Goal: Task Accomplishment & Management: Complete application form

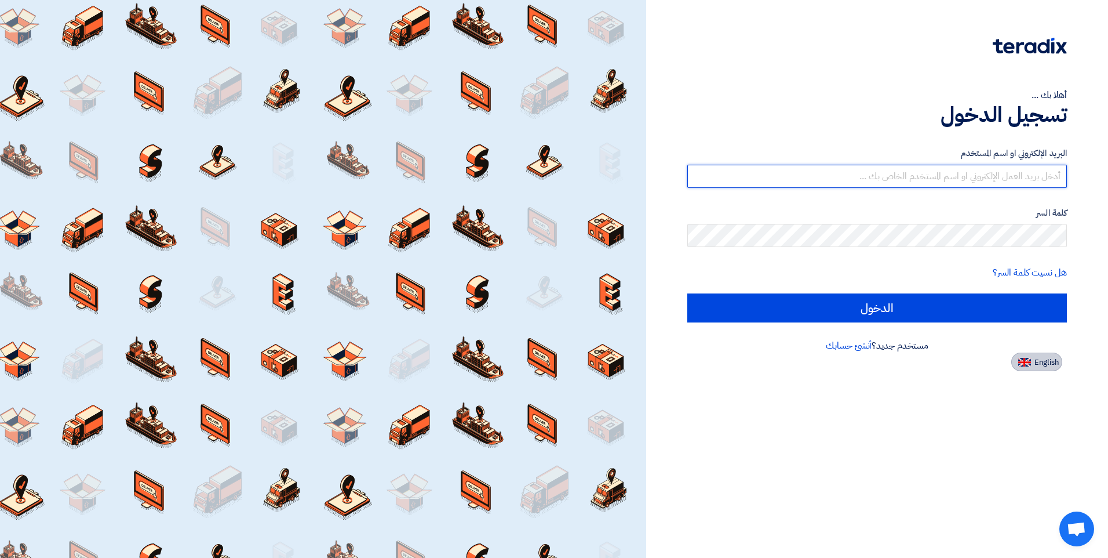
type input "[PERSON_NAME][EMAIL_ADDRESS][DOMAIN_NAME]"
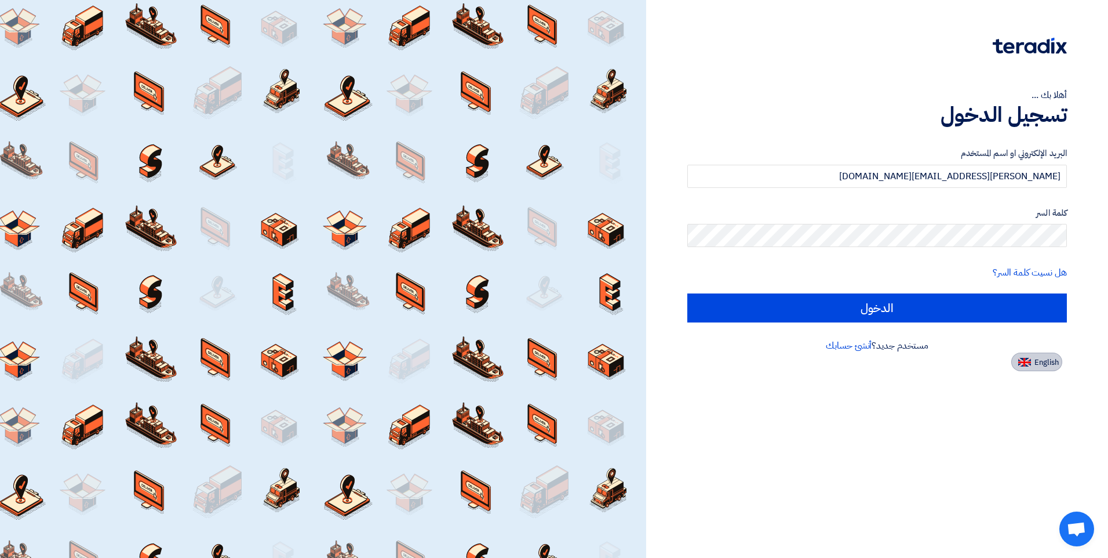
click at [1045, 361] on span "English" at bounding box center [1047, 362] width 24 height 8
type input "Sign in"
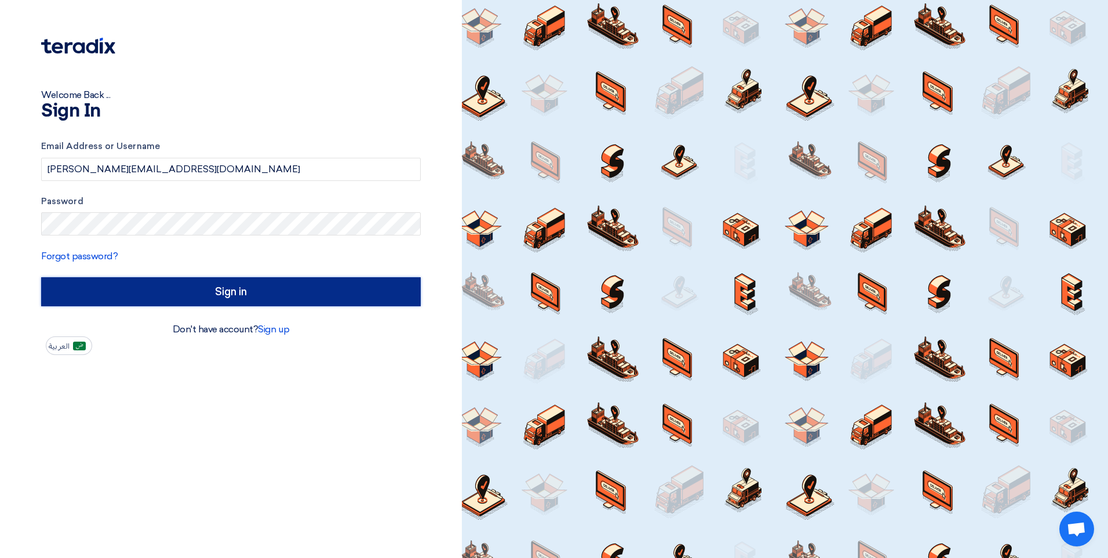
click at [254, 300] on input "Sign in" at bounding box center [231, 291] width 380 height 29
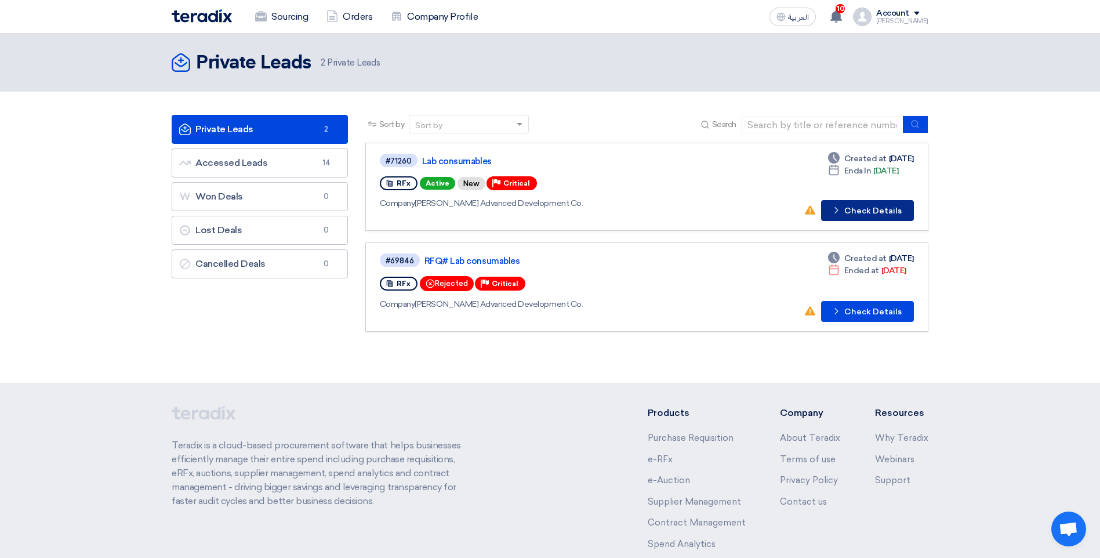
click at [871, 214] on button "Check details Check Details" at bounding box center [867, 210] width 93 height 21
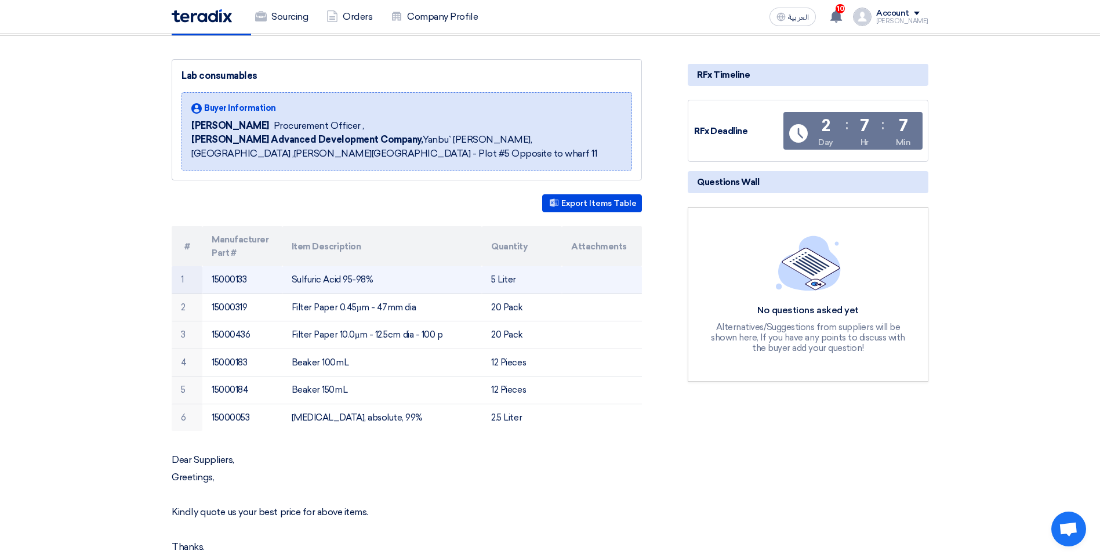
scroll to position [174, 0]
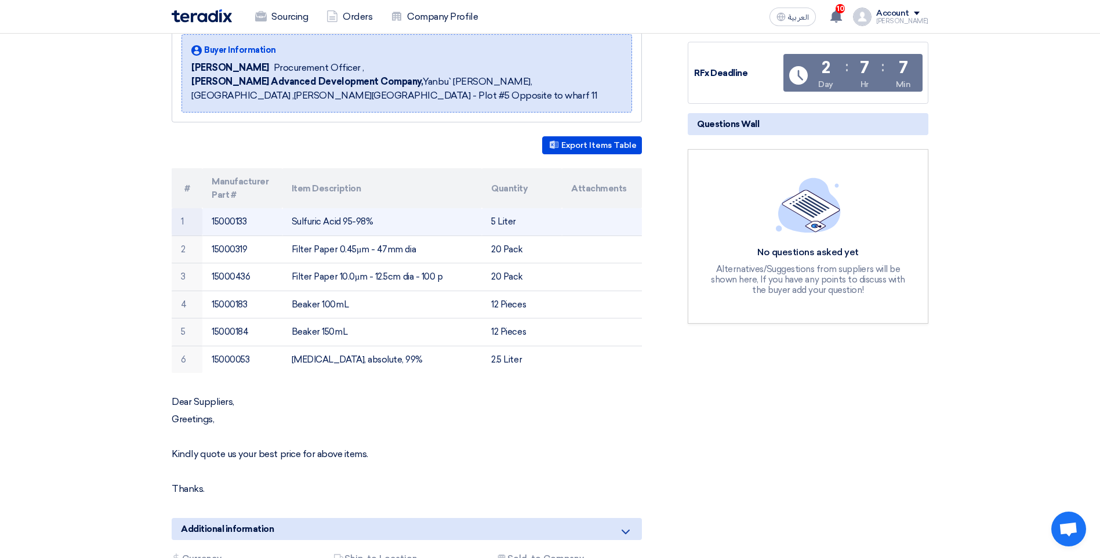
drag, startPoint x: 293, startPoint y: 222, endPoint x: 372, endPoint y: 224, distance: 78.3
click at [372, 224] on td "Sulfuric Acid 95-98%" at bounding box center [382, 221] width 200 height 27
copy td "Sulfuric Acid 95-98%"
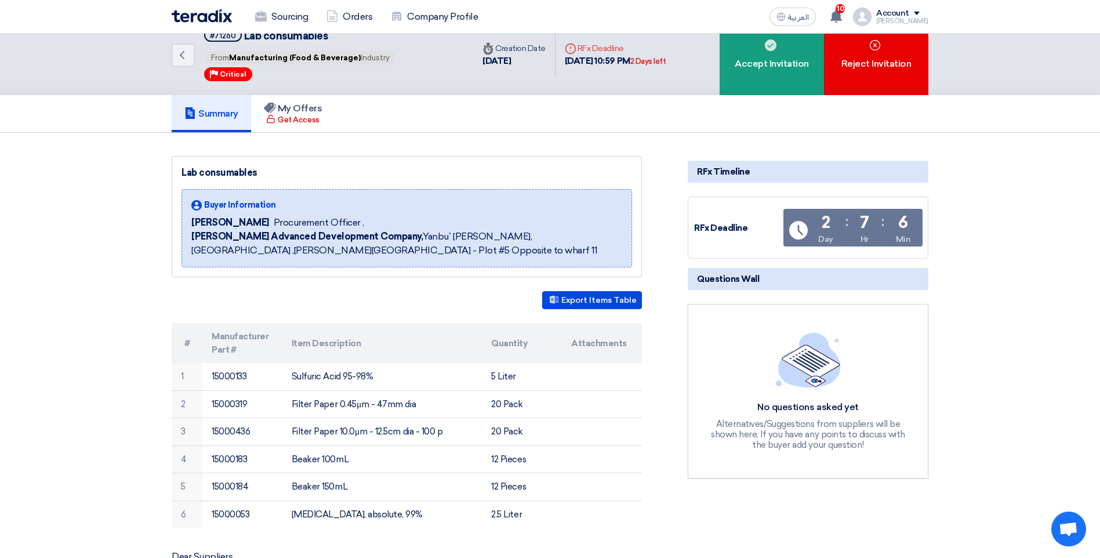
scroll to position [0, 0]
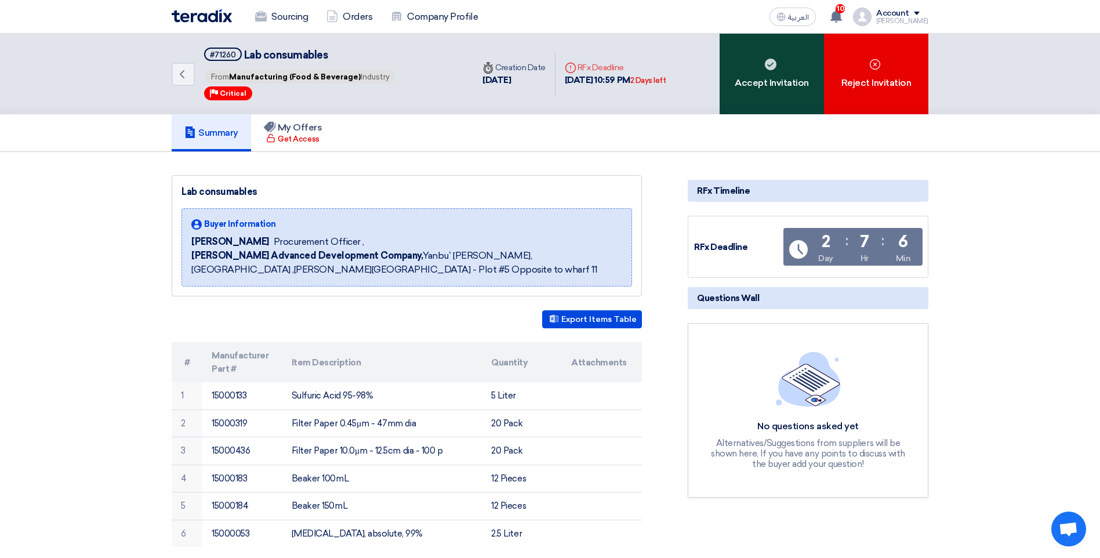
click at [783, 75] on div "Accept Invitation" at bounding box center [771, 74] width 104 height 81
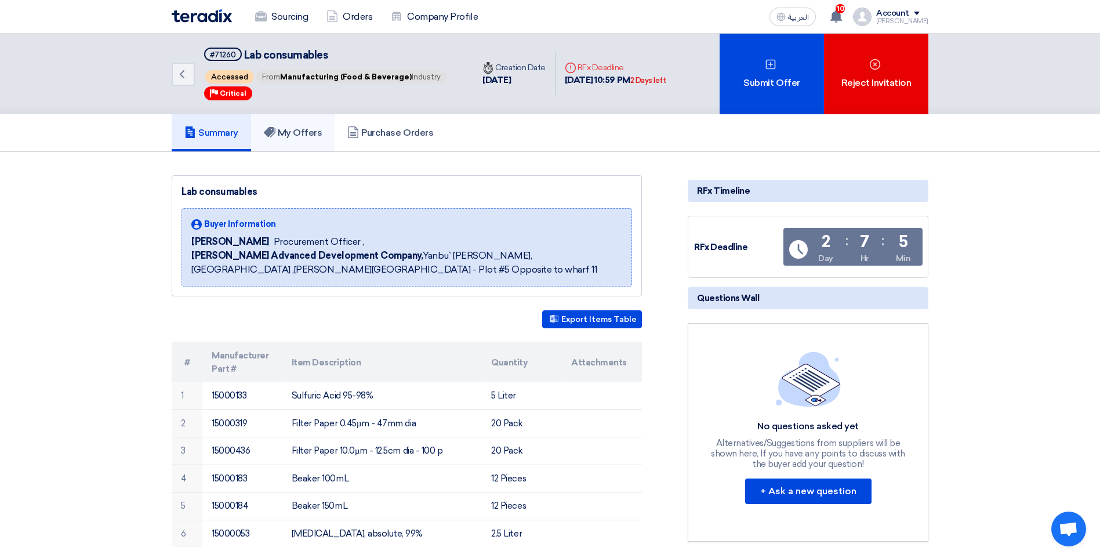
click at [299, 140] on link "My Offers" at bounding box center [293, 132] width 84 height 37
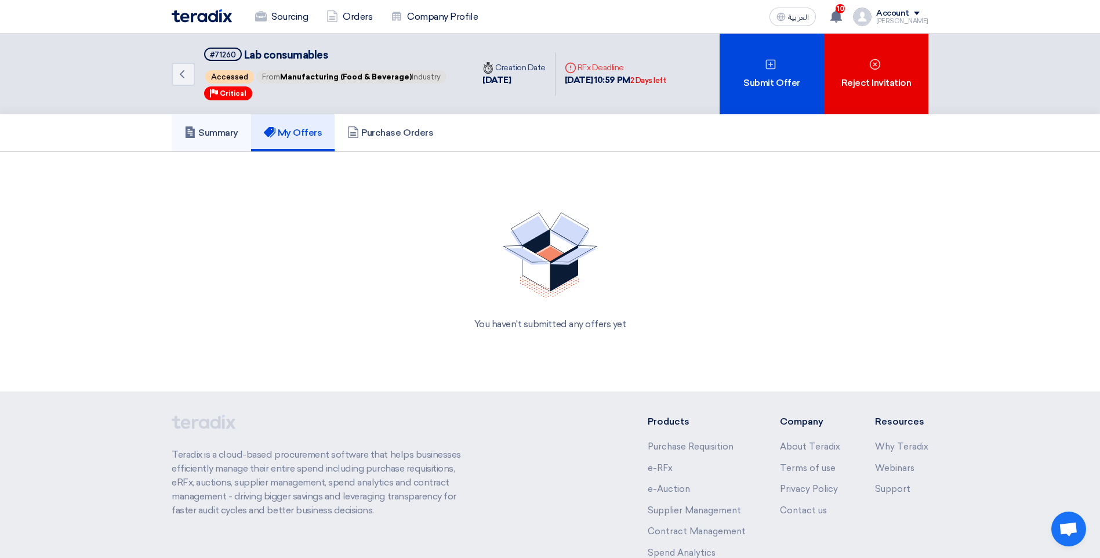
click at [238, 136] on h5 "Summary" at bounding box center [211, 133] width 54 height 12
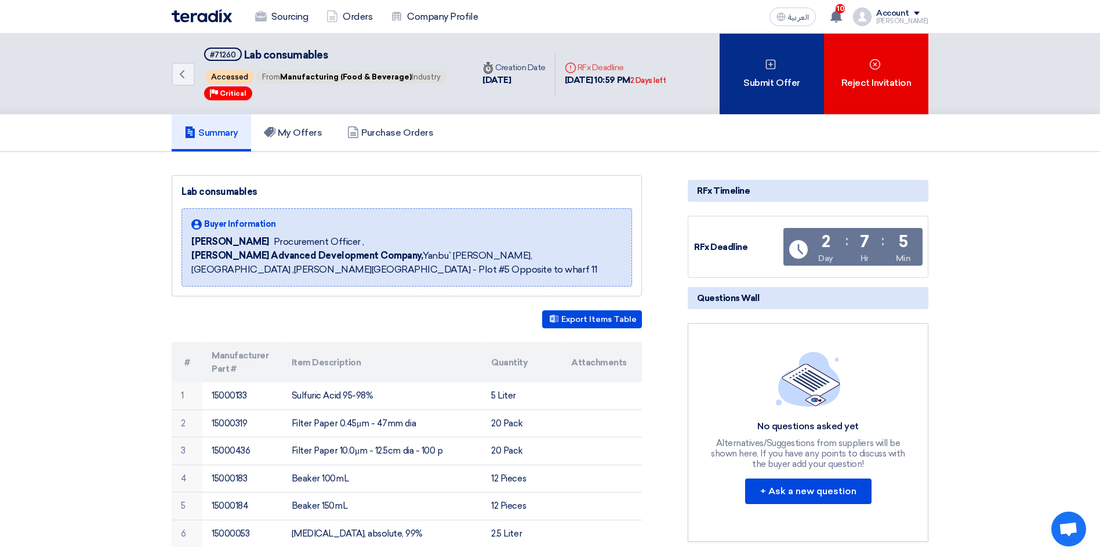
click at [758, 85] on div "Submit Offer" at bounding box center [771, 74] width 104 height 81
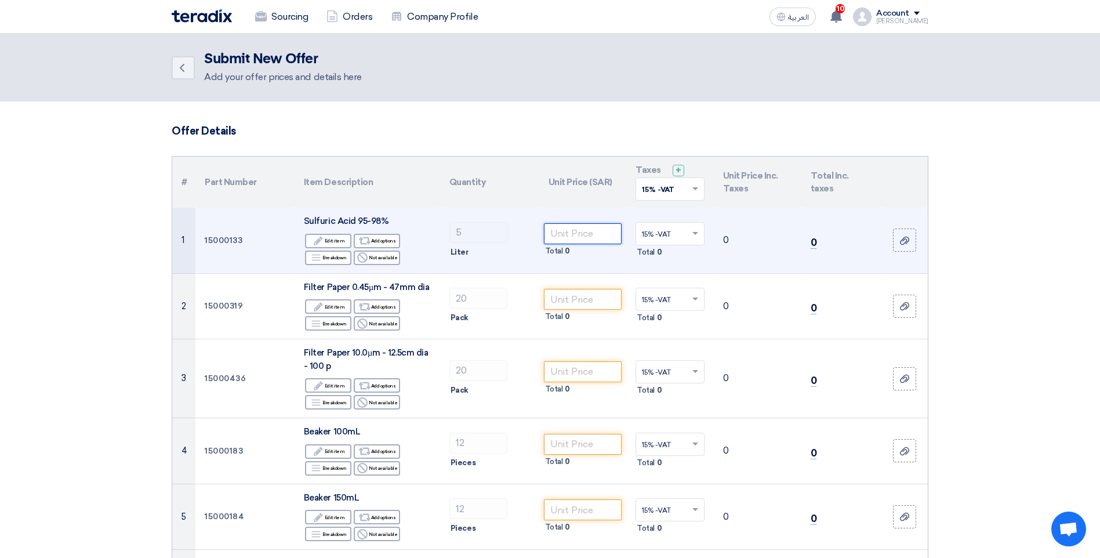
click at [570, 234] on input "number" at bounding box center [583, 233] width 78 height 21
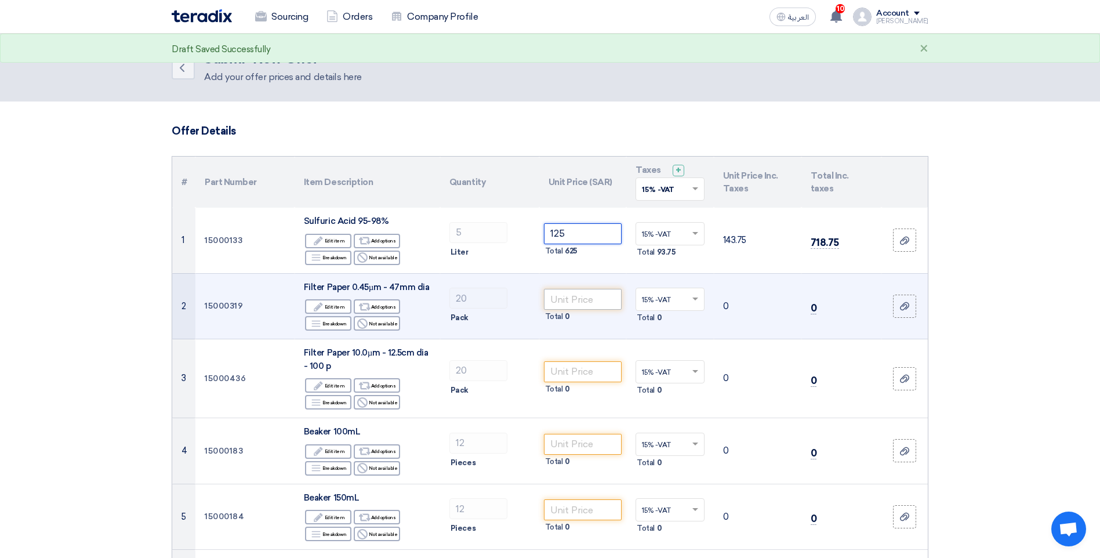
type input "125"
click at [601, 300] on input "number" at bounding box center [583, 299] width 78 height 21
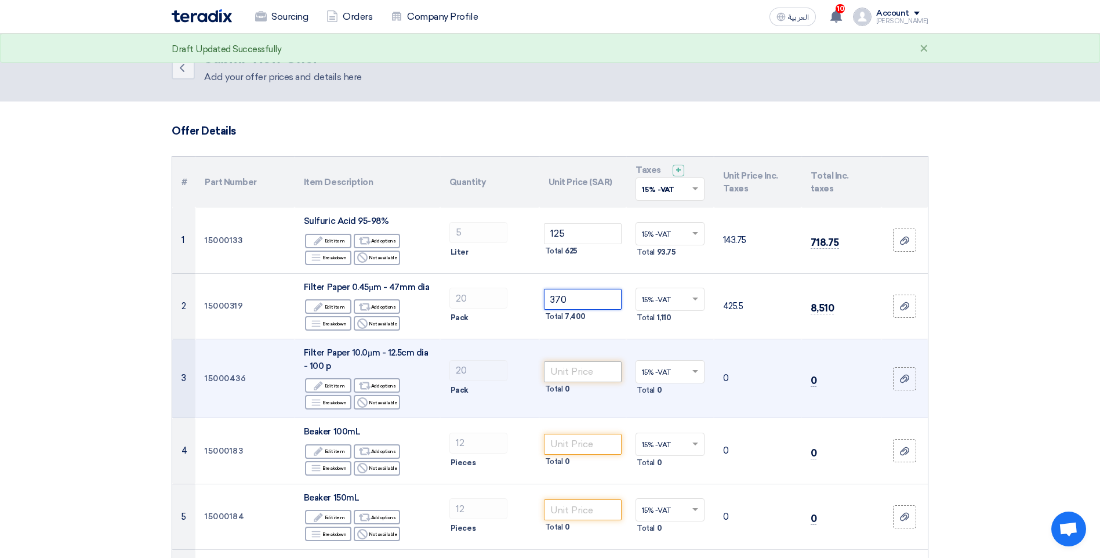
type input "370"
click at [570, 375] on input "number" at bounding box center [583, 371] width 78 height 21
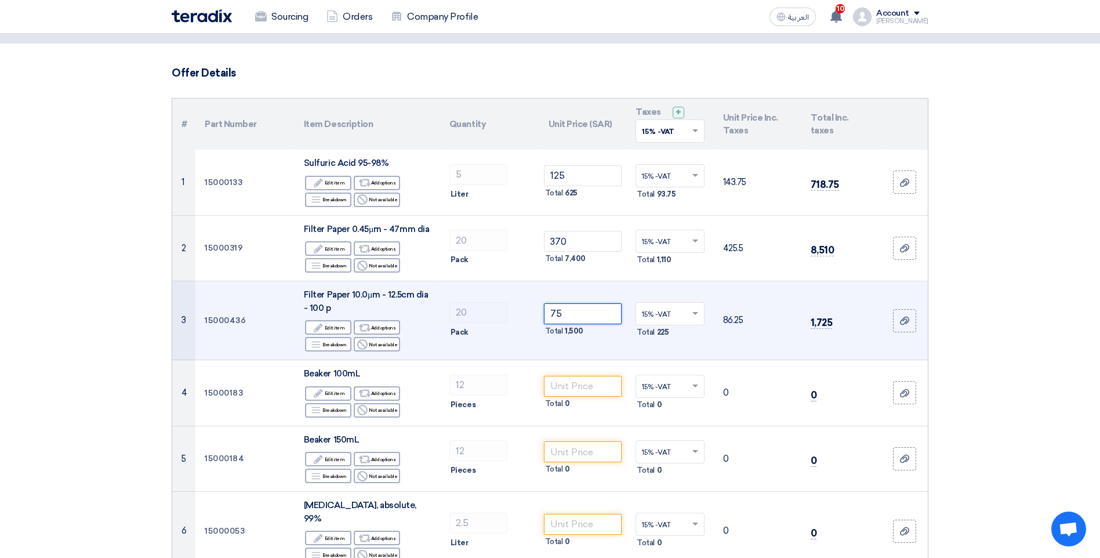
scroll to position [116, 0]
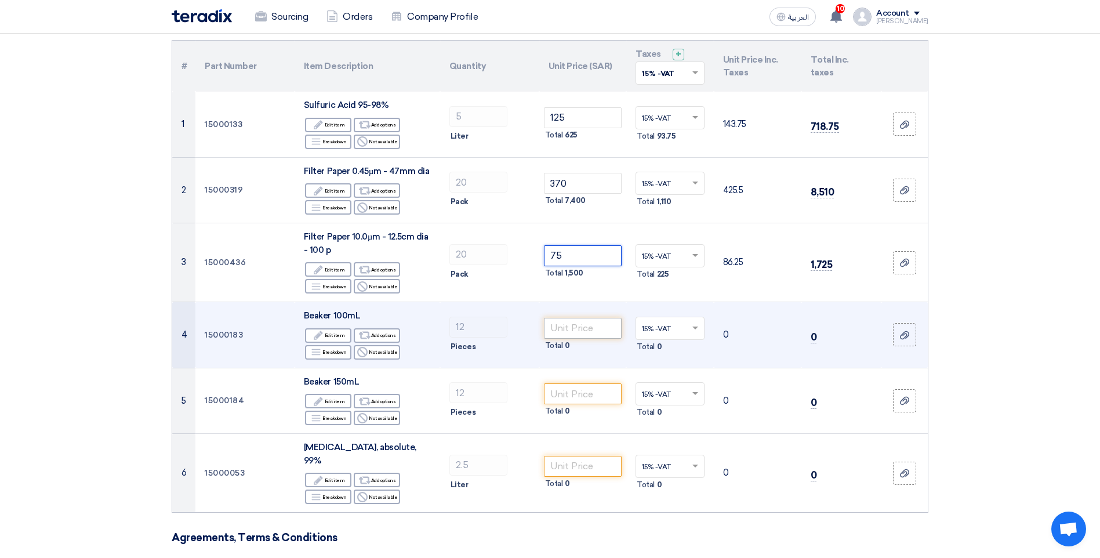
type input "75"
click at [568, 329] on input "number" at bounding box center [583, 328] width 78 height 21
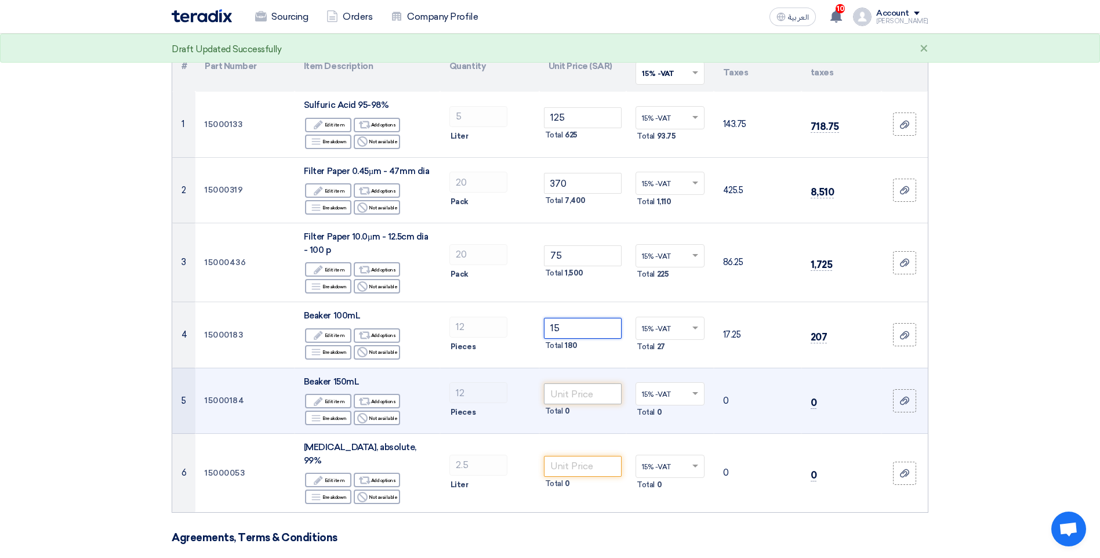
type input "15"
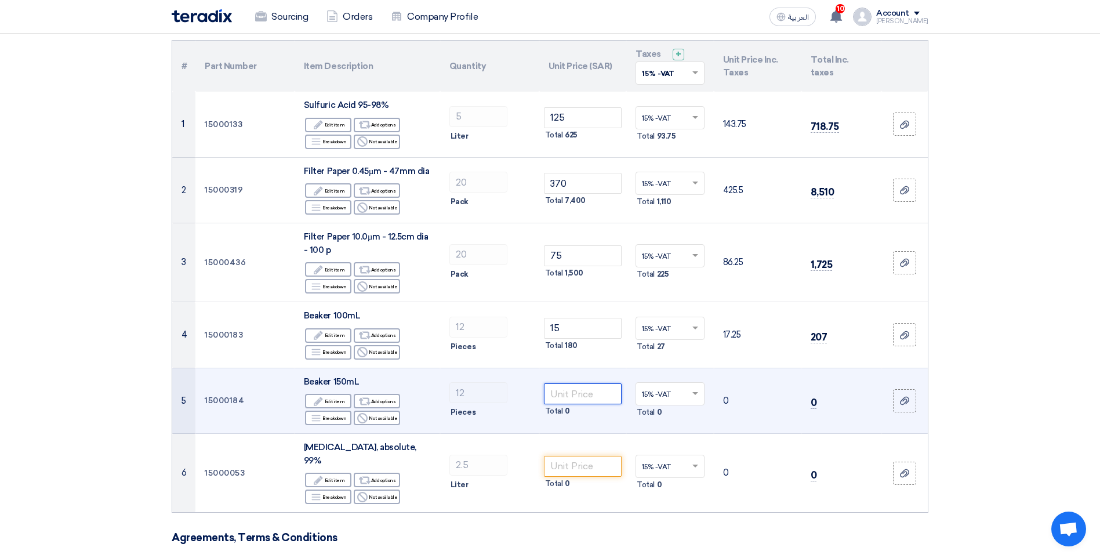
click at [568, 385] on input "number" at bounding box center [583, 393] width 78 height 21
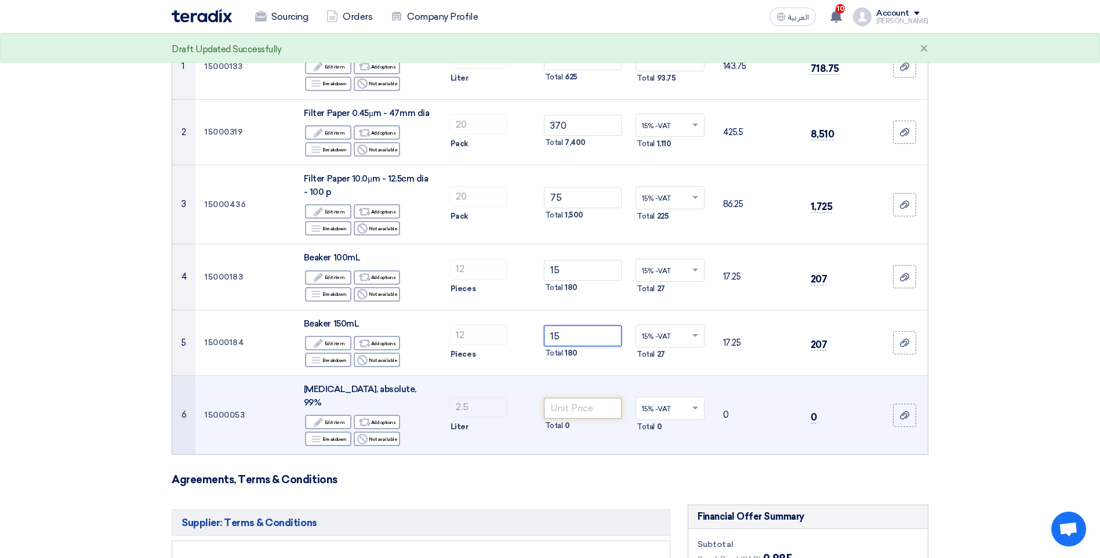
type input "15"
click at [568, 399] on input "number" at bounding box center [583, 408] width 78 height 21
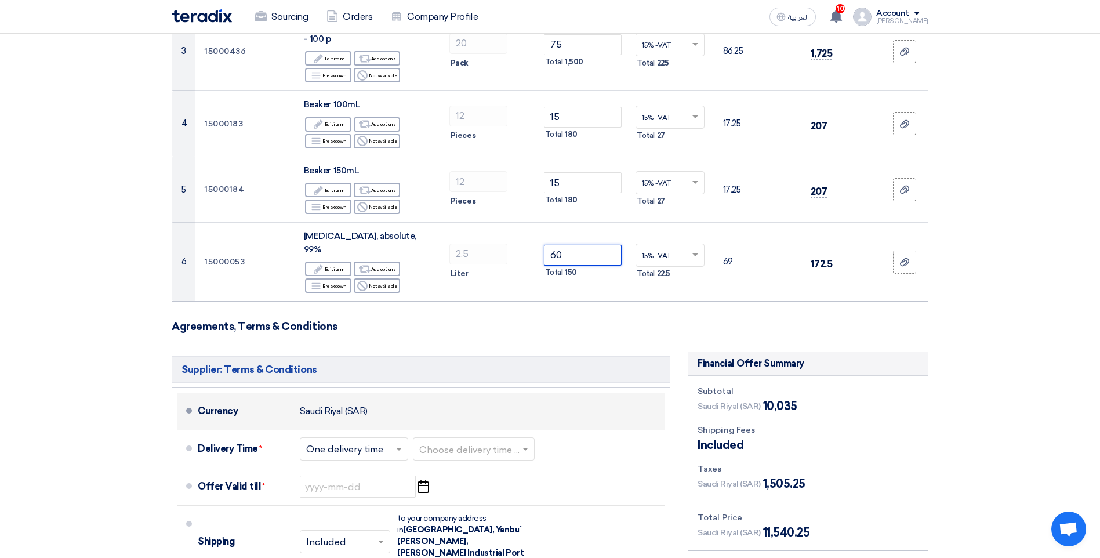
scroll to position [348, 0]
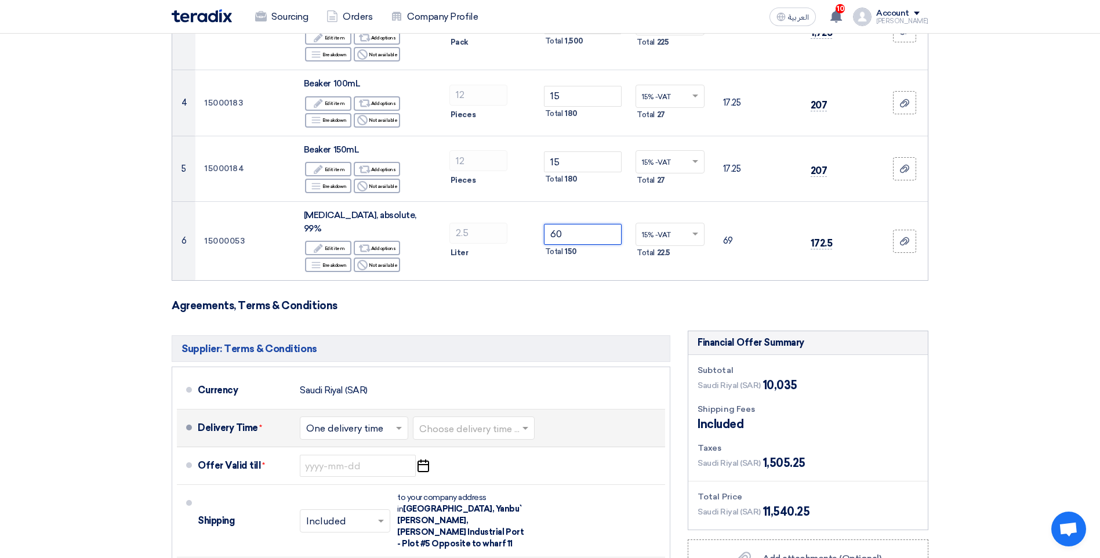
type input "60"
click at [370, 421] on input "text" at bounding box center [354, 429] width 97 height 17
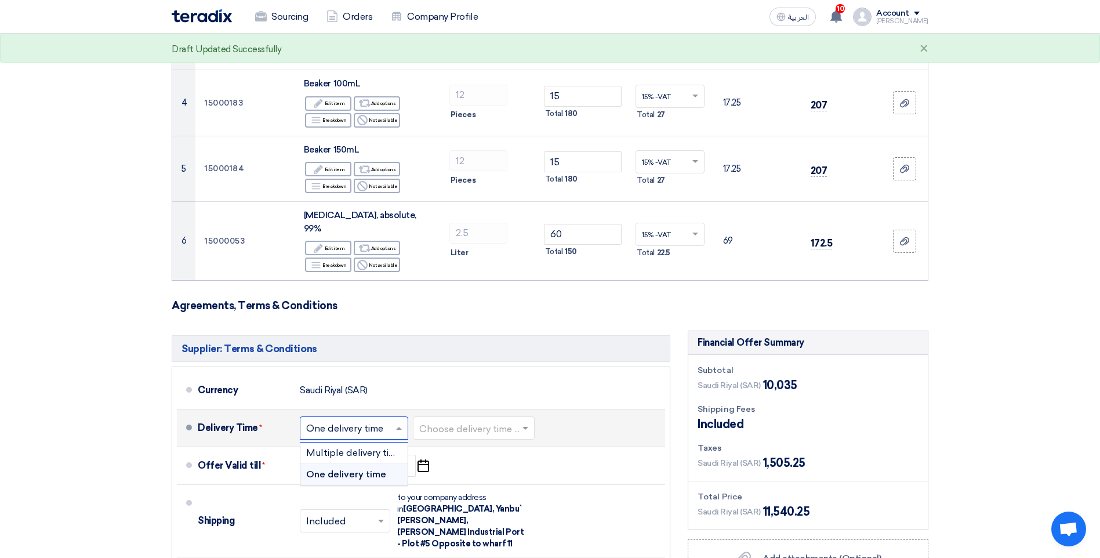
click at [365, 464] on div "One delivery time" at bounding box center [353, 474] width 107 height 21
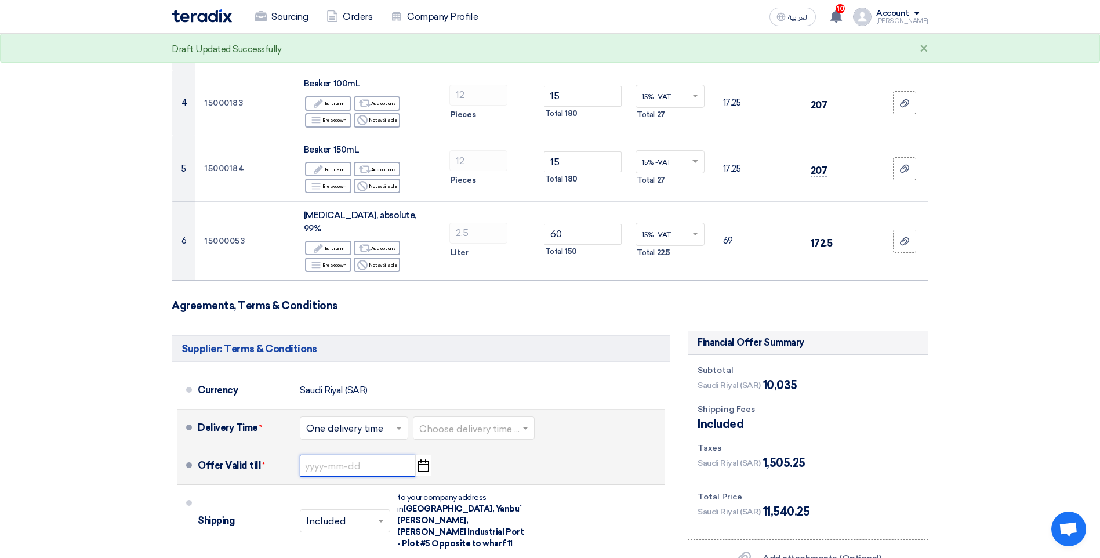
click at [366, 455] on input at bounding box center [358, 466] width 116 height 22
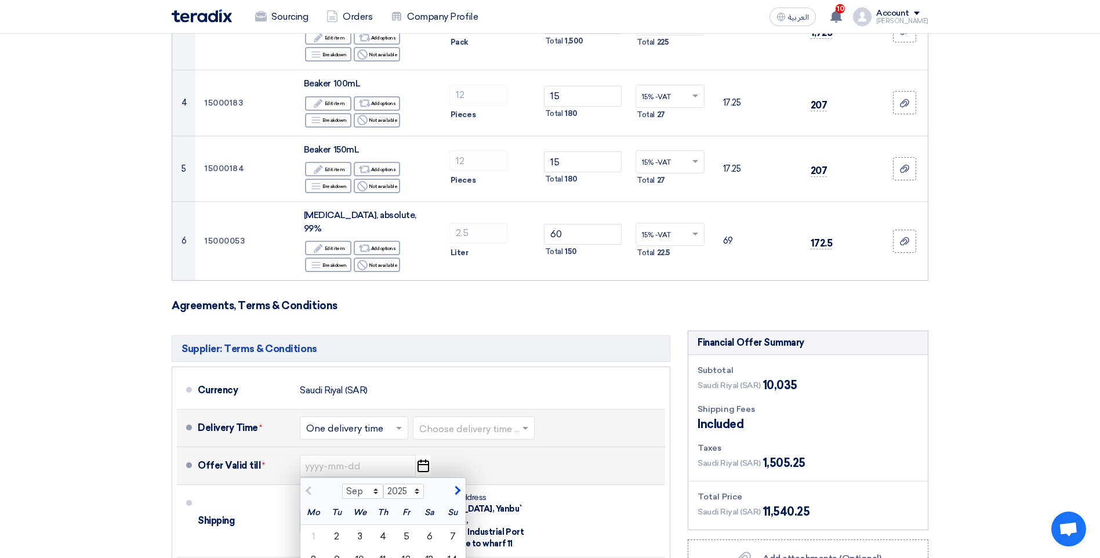
click at [456, 485] on span "button" at bounding box center [456, 490] width 6 height 10
select select "10"
click at [365, 525] on div "1" at bounding box center [359, 536] width 23 height 23
type input "[DATE]"
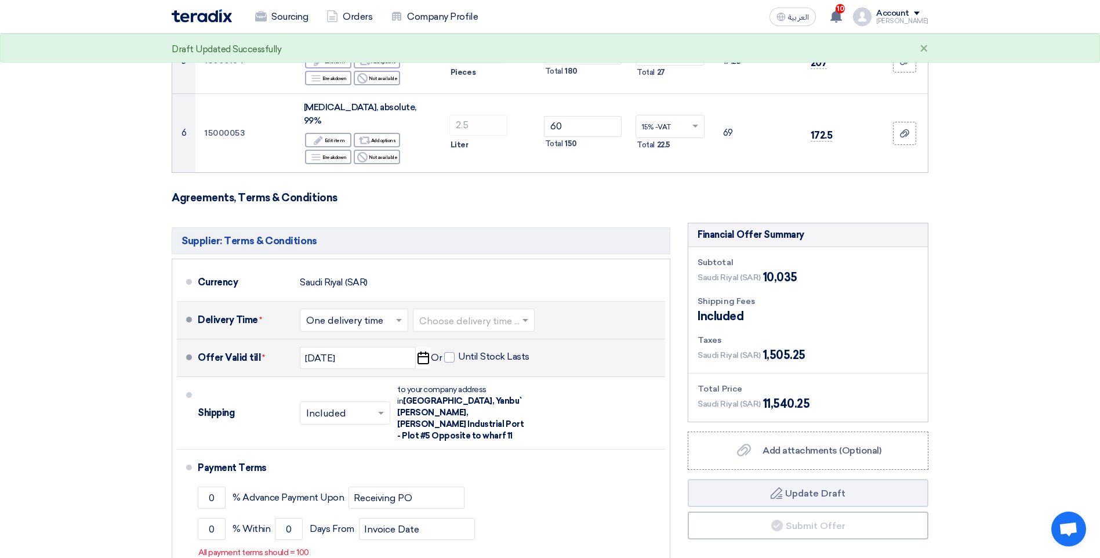
scroll to position [464, 0]
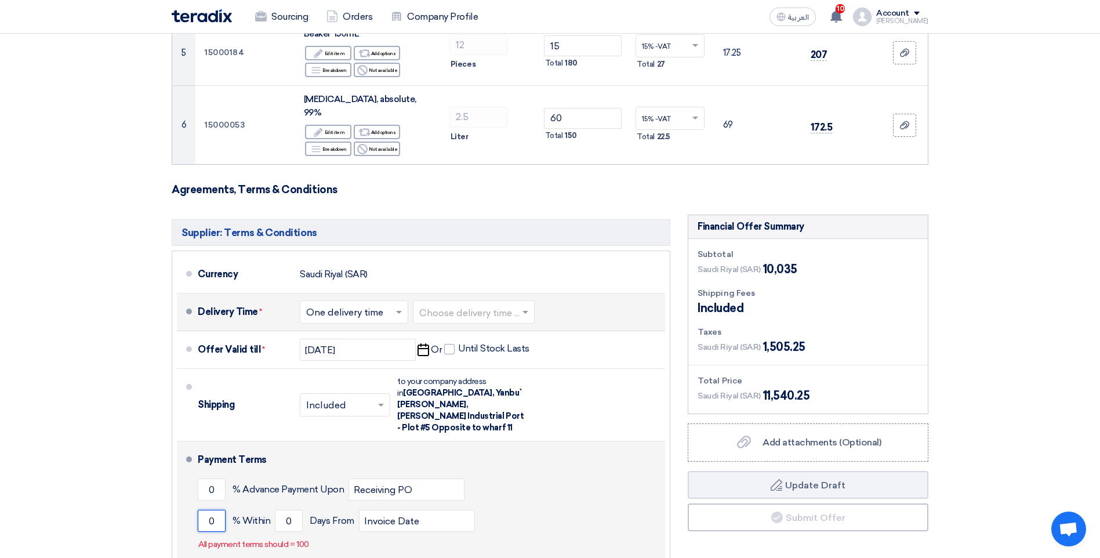
click at [205, 510] on input "0" at bounding box center [212, 521] width 28 height 22
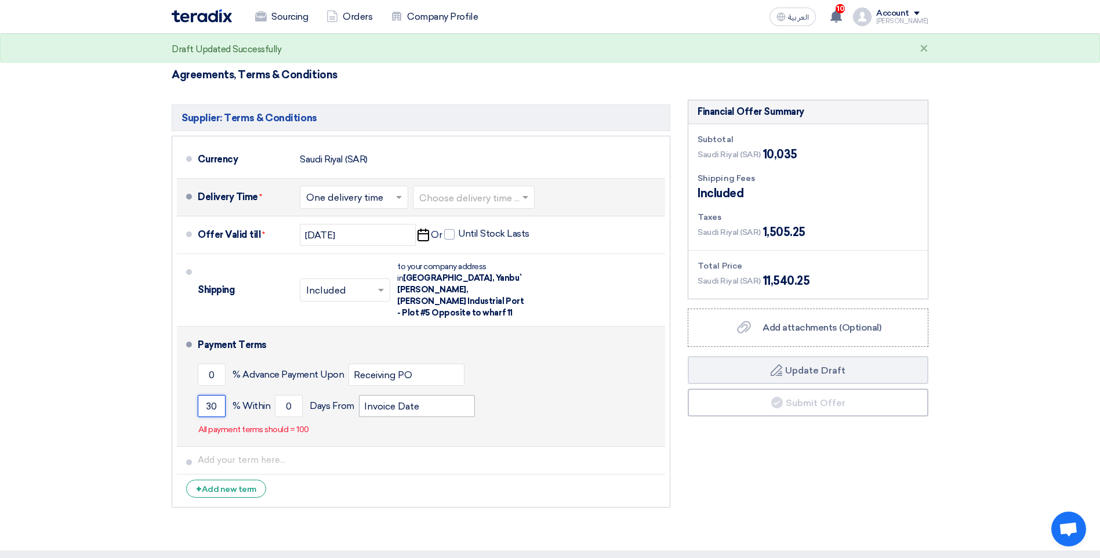
scroll to position [580, 0]
type input "30"
click at [488, 411] on div "Payment Terms 0 % Advance Payment Upon Receiving PO 30 % Within 0 Invoice Date" at bounding box center [429, 385] width 463 height 110
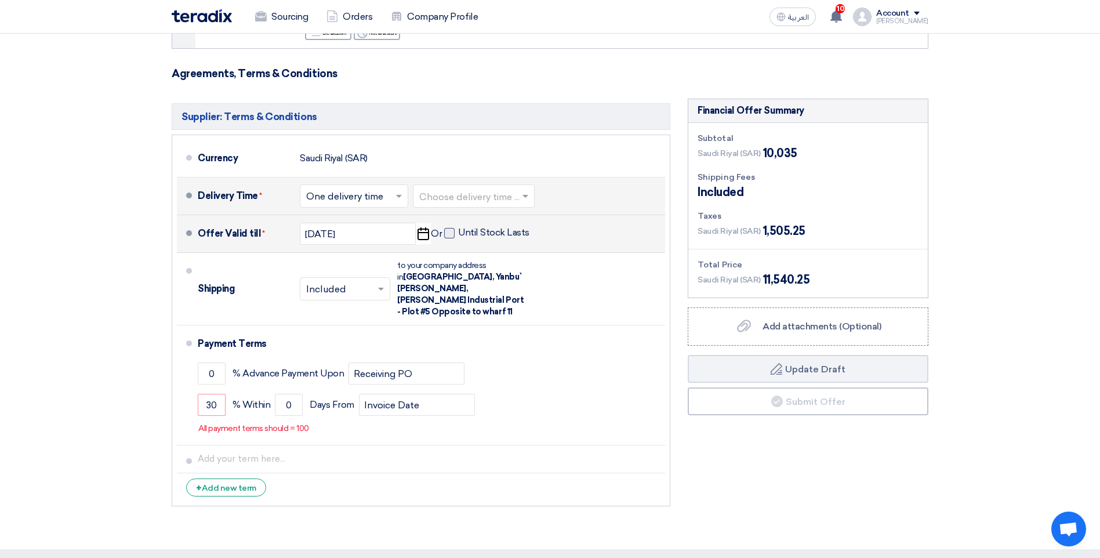
click at [446, 228] on span at bounding box center [449, 233] width 10 height 10
click at [458, 227] on input "Until Stock Lasts" at bounding box center [495, 238] width 74 height 22
checkbox input "true"
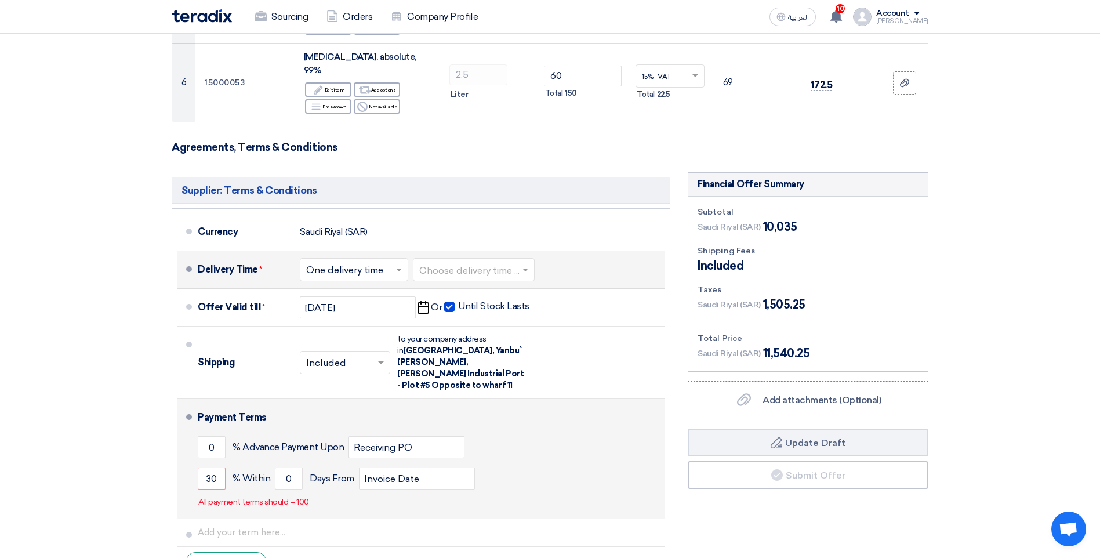
scroll to position [522, 0]
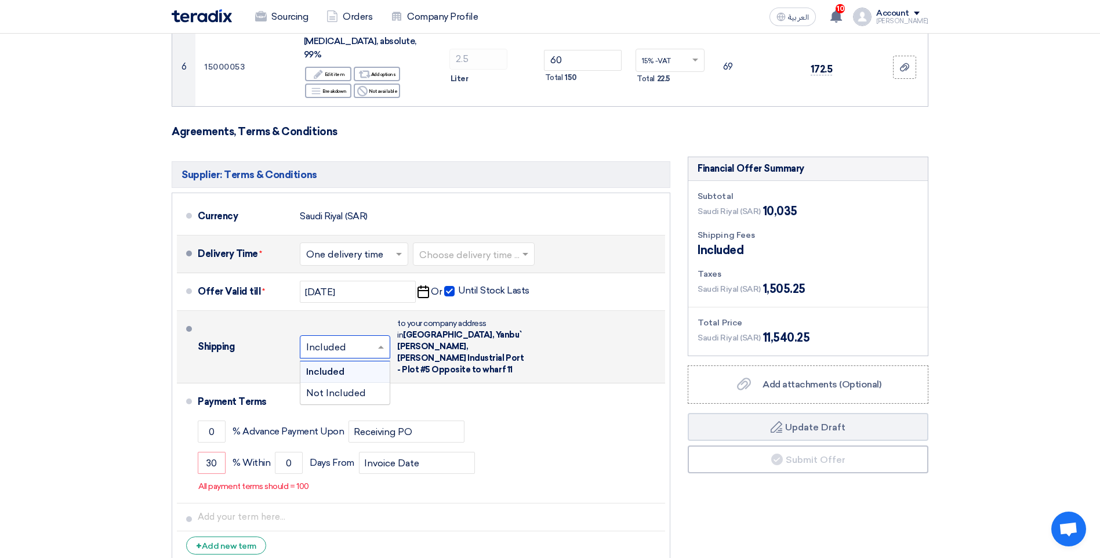
click at [386, 341] on span at bounding box center [382, 347] width 14 height 12
click at [370, 361] on div "Included" at bounding box center [344, 371] width 89 height 21
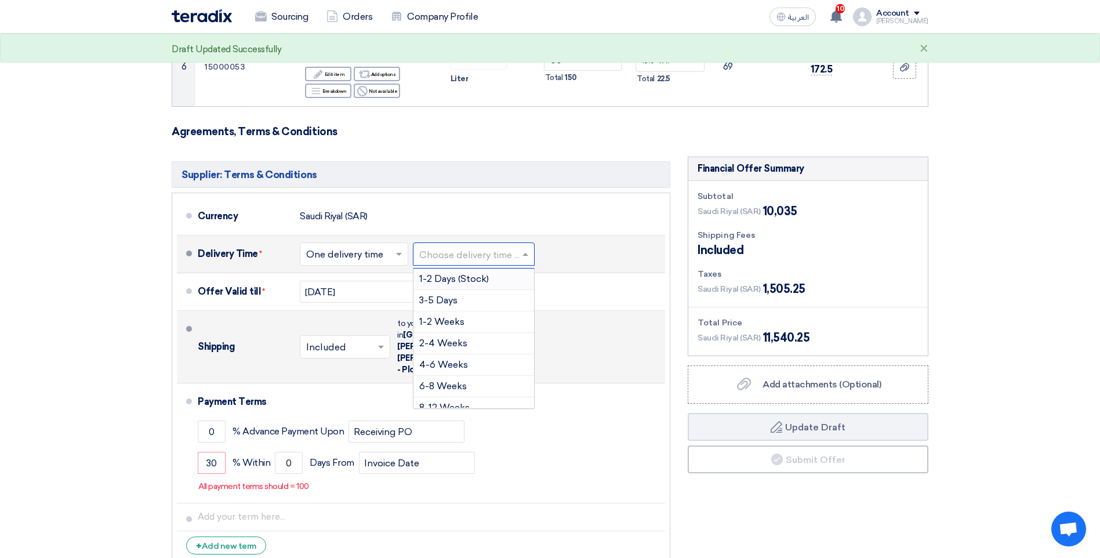
click at [467, 250] on div "Choose delivery time ..." at bounding box center [474, 253] width 122 height 23
click at [452, 316] on span "1-2 Weeks" at bounding box center [441, 321] width 45 height 11
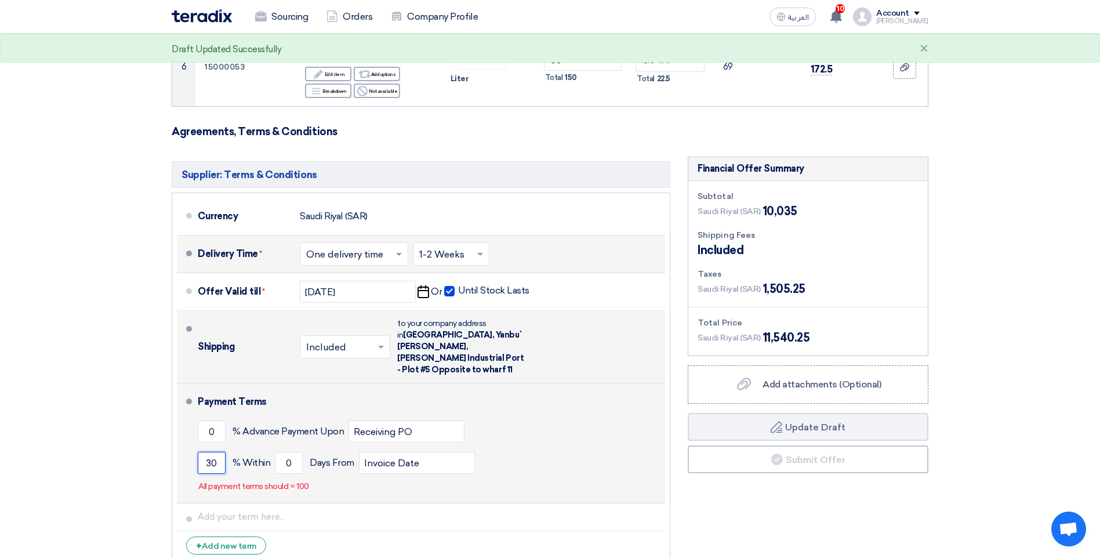
click at [216, 452] on input "30" at bounding box center [212, 463] width 28 height 22
type input "3"
type input "30"
click at [355, 464] on div "Payment Terms 0 % Advance Payment Upon Receiving PO 30 % Within 0 Invoice Date" at bounding box center [429, 443] width 463 height 110
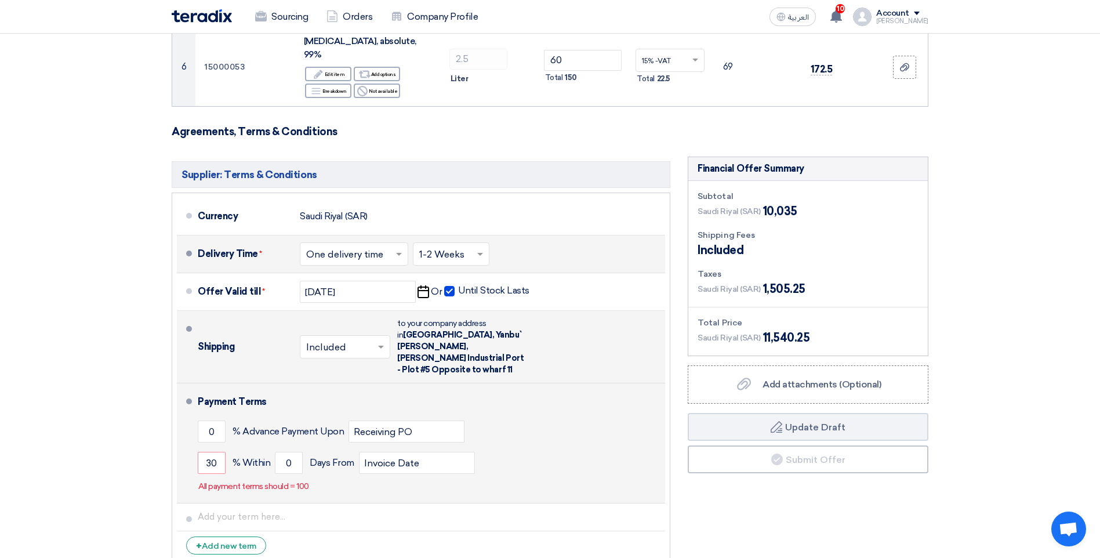
click at [300, 481] on p "All payment terms should = 100" at bounding box center [253, 487] width 111 height 12
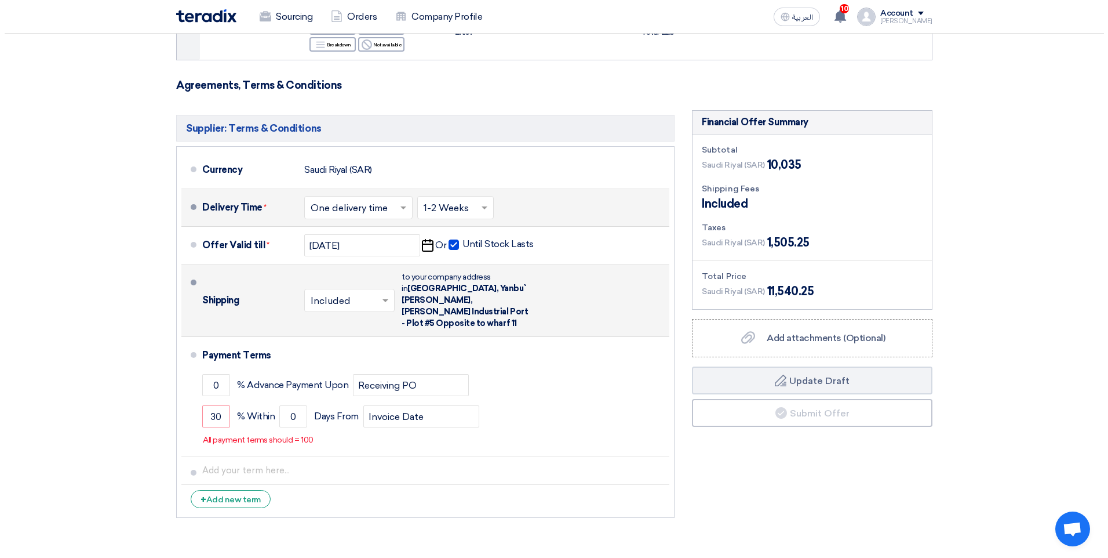
scroll to position [580, 0]
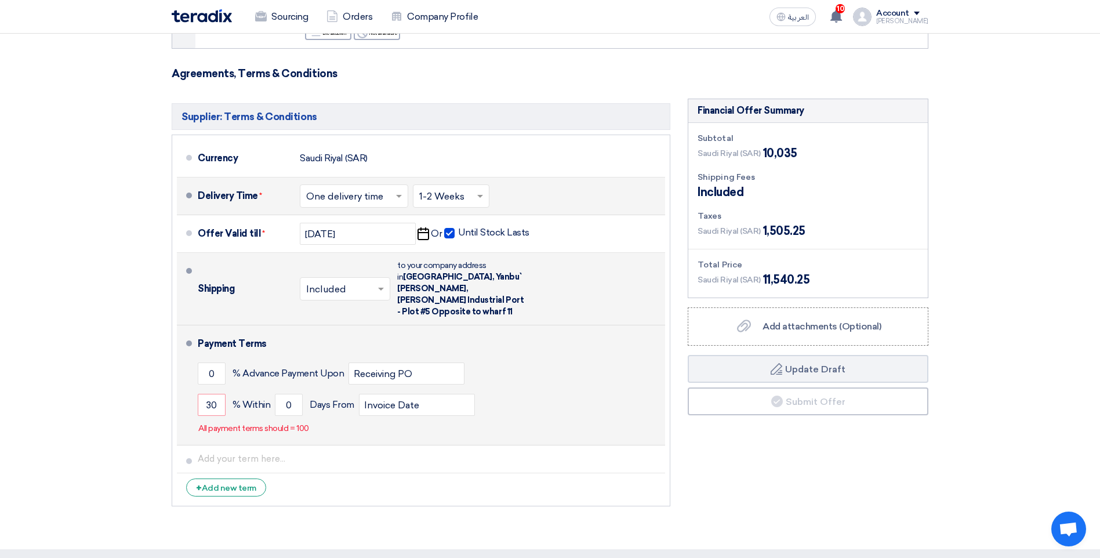
click at [517, 330] on div "Payment Terms" at bounding box center [424, 344] width 453 height 28
drag, startPoint x: 219, startPoint y: 382, endPoint x: 205, endPoint y: 386, distance: 14.9
click at [205, 394] on input "30" at bounding box center [212, 405] width 28 height 22
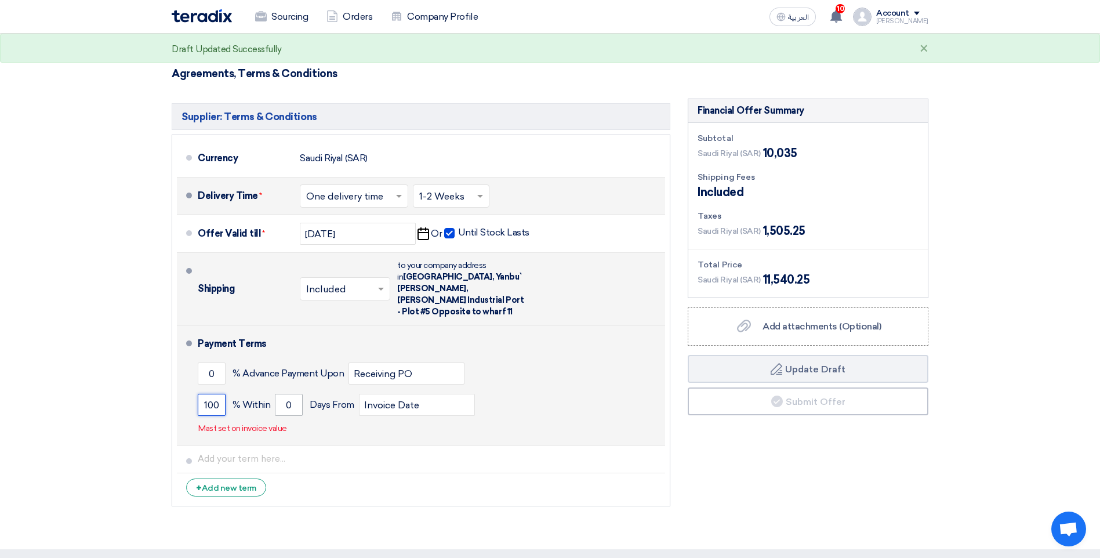
type input "100"
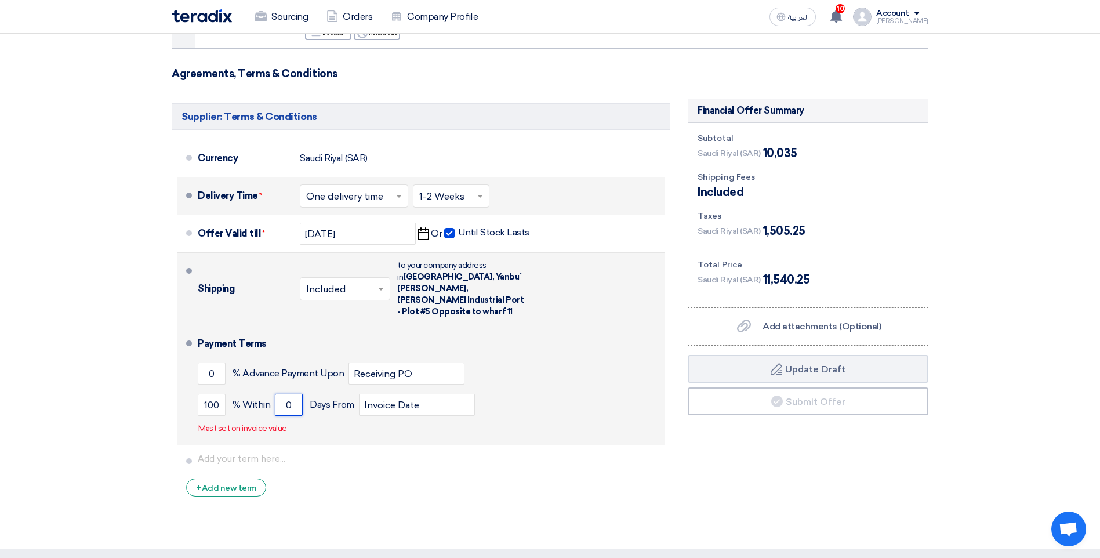
drag, startPoint x: 285, startPoint y: 382, endPoint x: 293, endPoint y: 391, distance: 12.0
click at [289, 394] on input "0" at bounding box center [289, 405] width 28 height 22
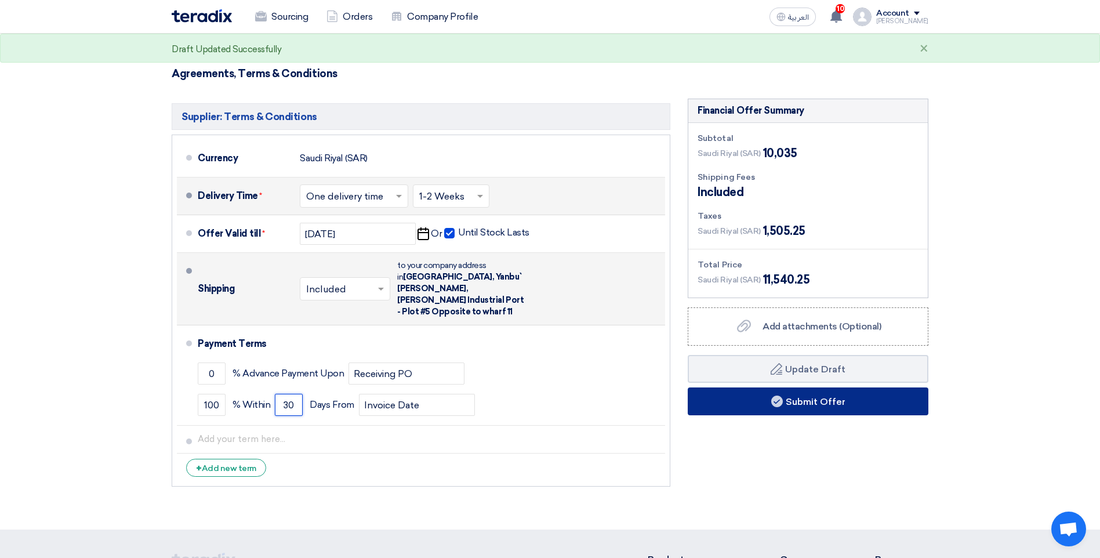
type input "30"
click at [813, 387] on button "Submit Offer" at bounding box center [808, 401] width 241 height 28
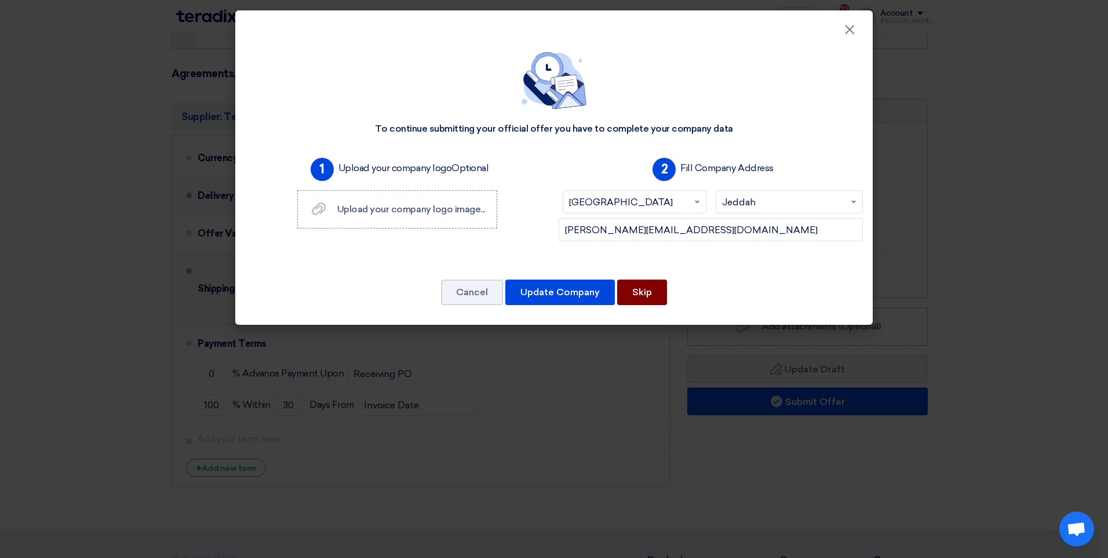
click at [637, 296] on button "Skip" at bounding box center [642, 292] width 50 height 26
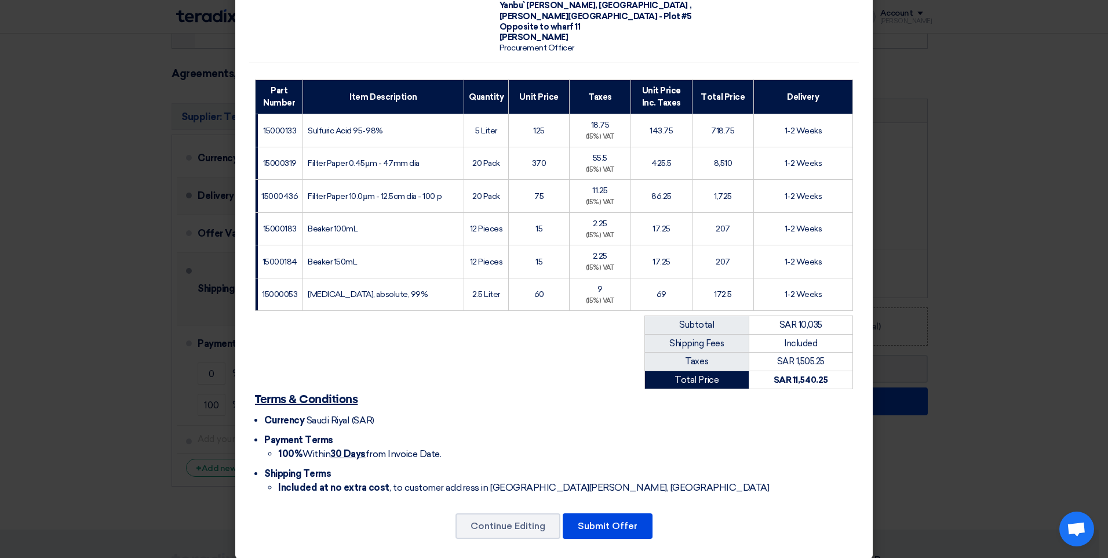
scroll to position [121, 0]
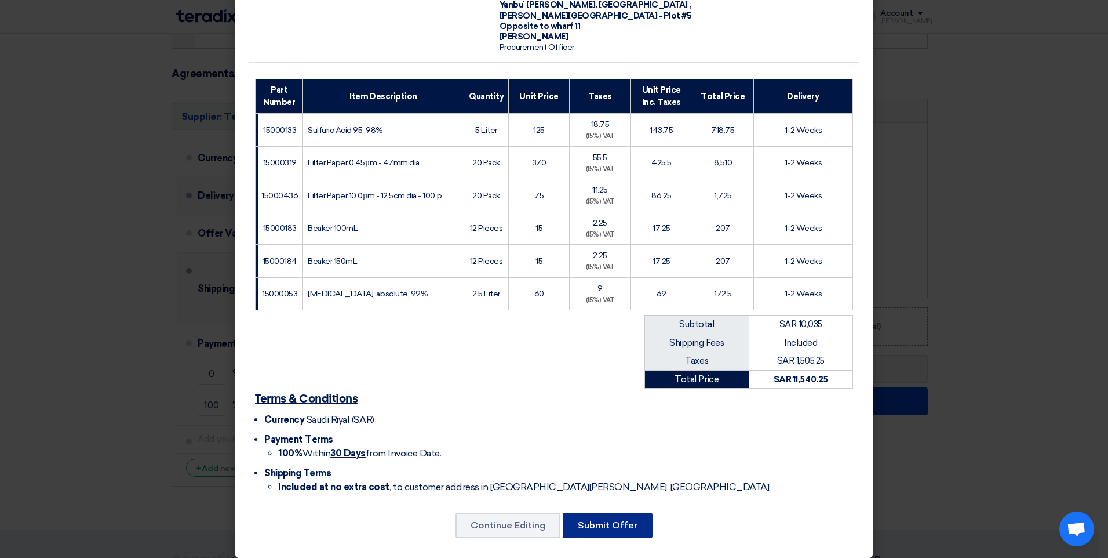
click at [635, 521] on button "Submit Offer" at bounding box center [608, 525] width 90 height 26
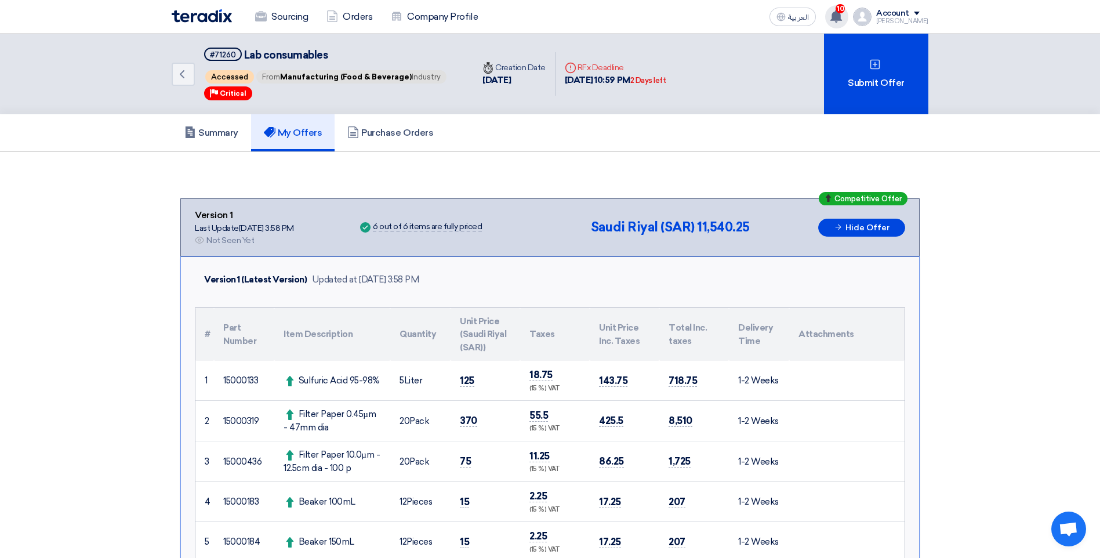
click at [845, 12] on span "10" at bounding box center [839, 8] width 9 height 9
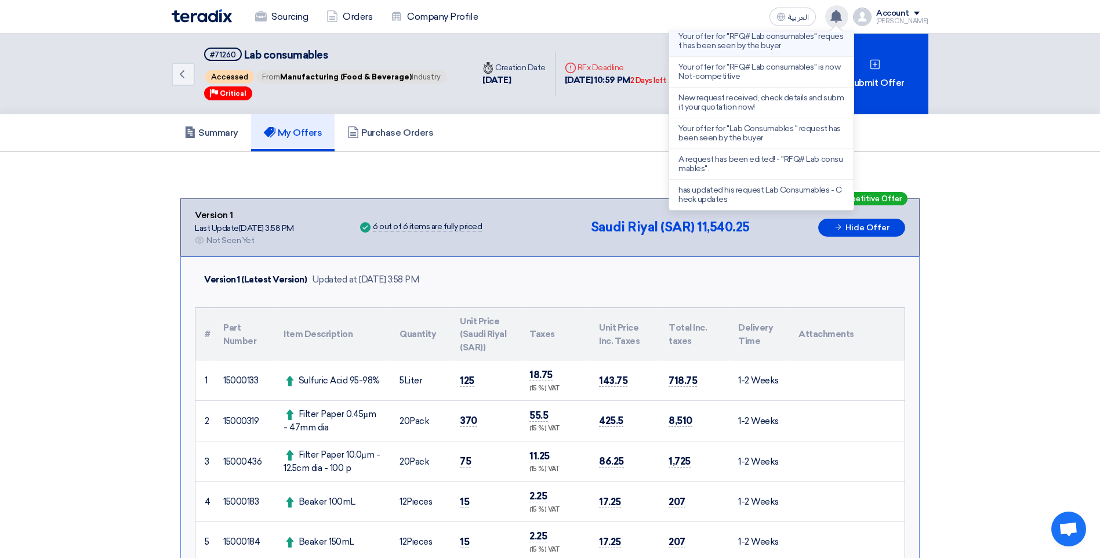
scroll to position [153, 0]
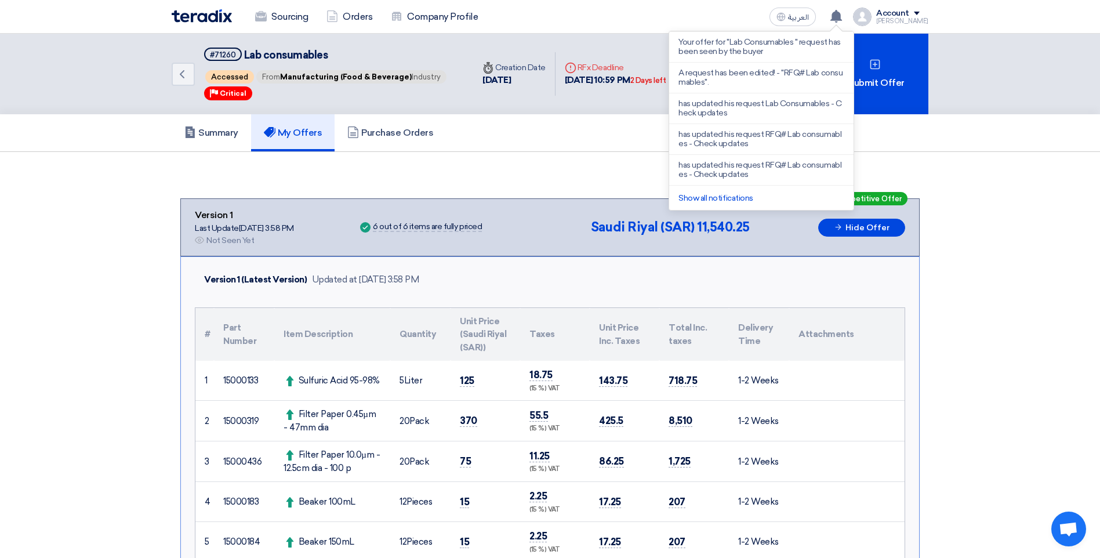
click at [991, 248] on section "Competitive Offer Version 1 Last Update [DATE] 3:58 PM Offer is Seen Not Seen Y…" at bounding box center [550, 534] width 1100 height 765
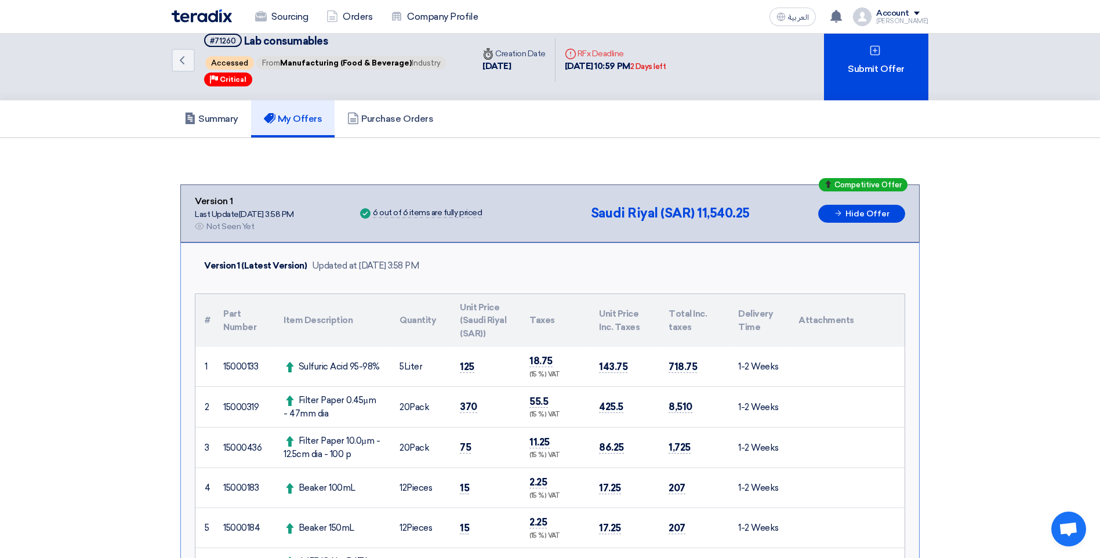
scroll to position [0, 0]
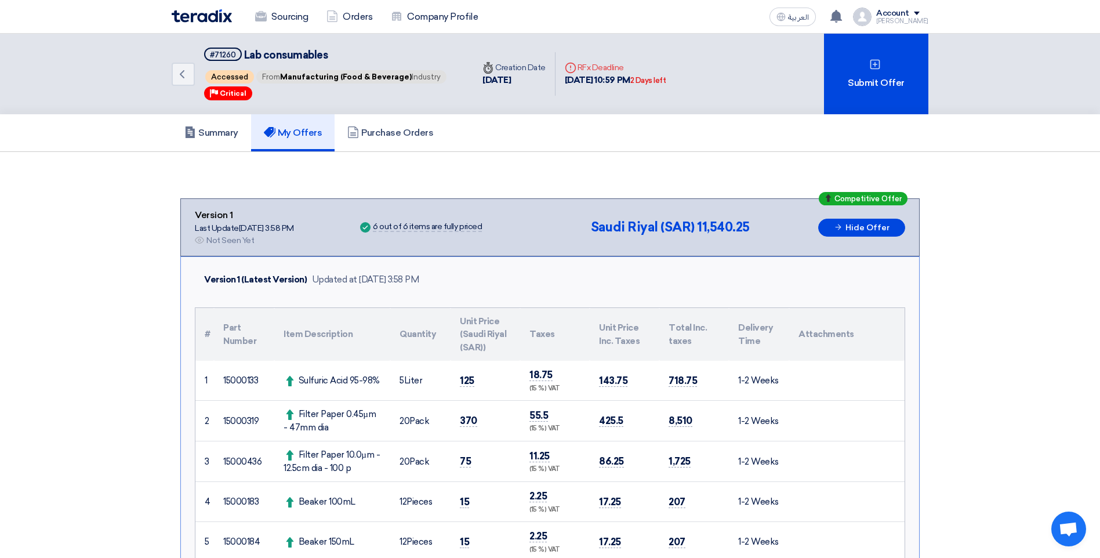
click at [290, 132] on h5 "My Offers" at bounding box center [293, 133] width 59 height 12
click at [237, 131] on h5 "Summary" at bounding box center [211, 133] width 54 height 12
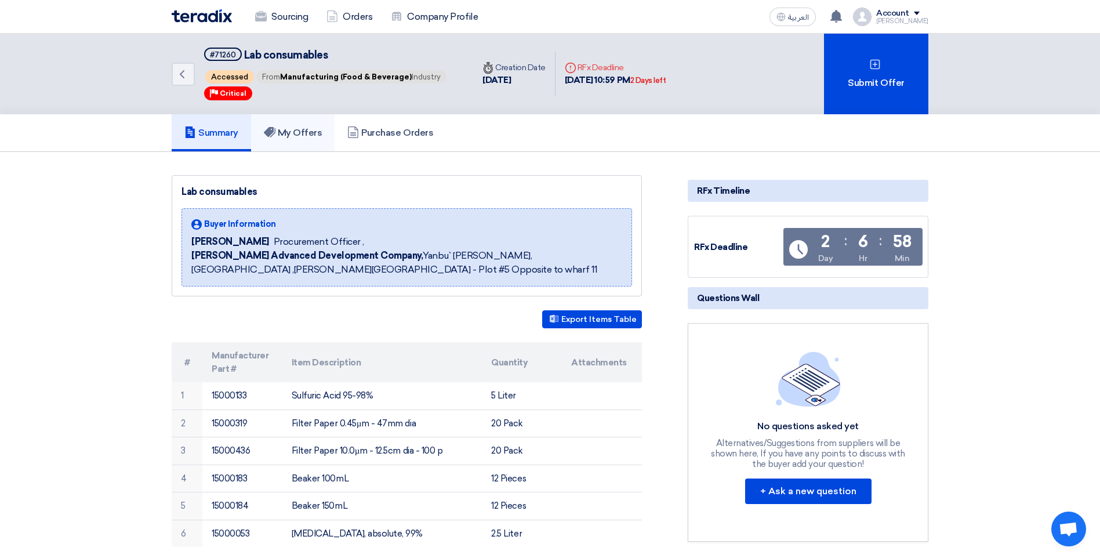
click at [301, 130] on h5 "My Offers" at bounding box center [293, 133] width 59 height 12
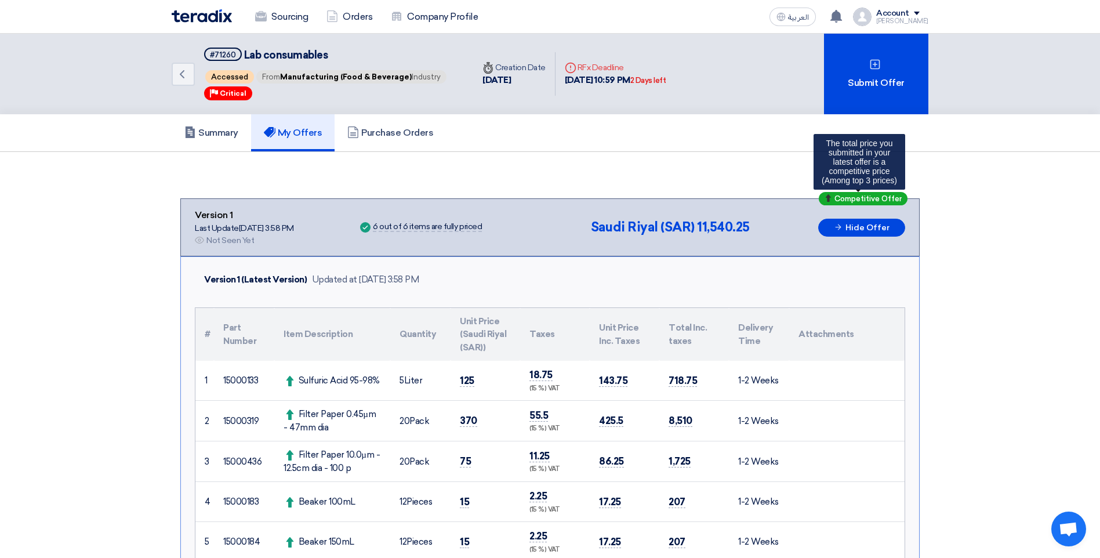
click at [831, 198] on icon at bounding box center [828, 198] width 8 height 8
click at [969, 248] on section "Competitive Offer Version 1 Last Update [DATE] 3:58 PM Offer is Seen Not Seen Y…" at bounding box center [550, 534] width 1100 height 765
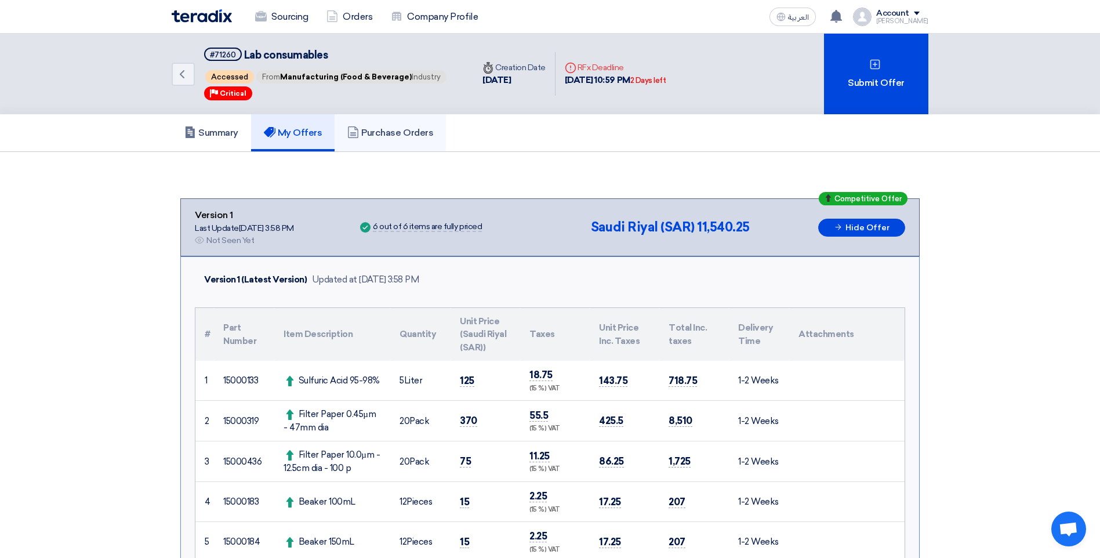
click at [390, 130] on h5 "Purchase Orders" at bounding box center [390, 133] width 86 height 12
